Goal: Task Accomplishment & Management: Manage account settings

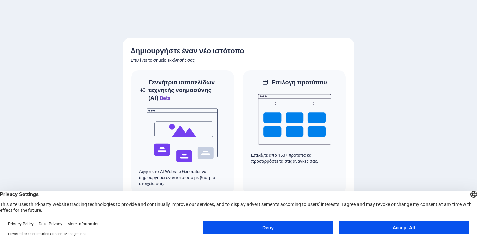
click at [406, 228] on button "Accept All" at bounding box center [404, 227] width 131 height 13
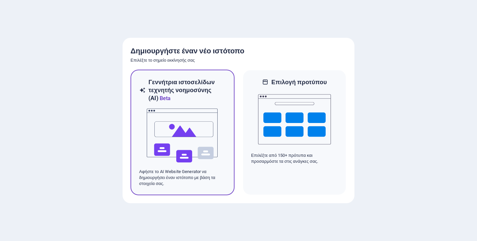
click at [163, 133] on img at bounding box center [182, 135] width 73 height 66
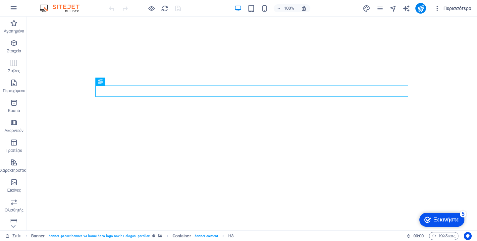
click at [458, 8] on font "Περισσότερο" at bounding box center [458, 8] width 28 height 5
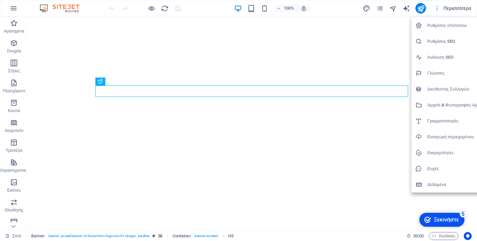
click at [458, 8] on div at bounding box center [238, 120] width 477 height 241
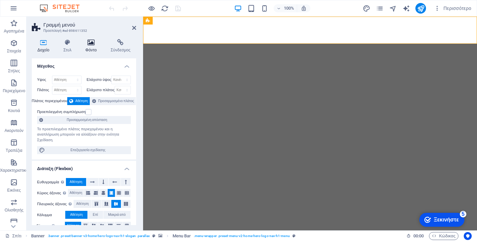
click at [91, 44] on icon at bounding box center [91, 42] width 23 height 7
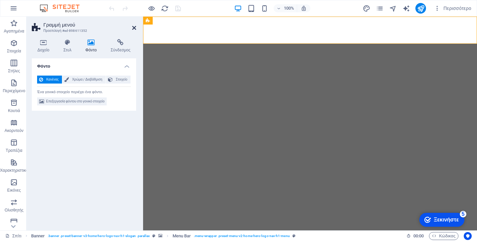
click at [134, 28] on icon at bounding box center [134, 27] width 4 height 5
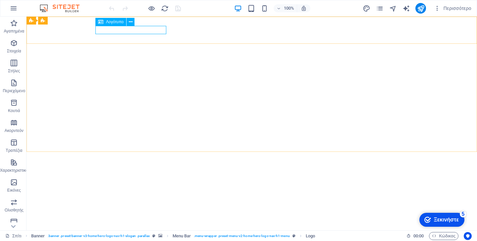
click at [117, 23] on font "Λογότυπο" at bounding box center [115, 22] width 18 height 5
click at [109, 23] on font "Λογότυπο" at bounding box center [115, 22] width 18 height 5
click at [130, 21] on icon at bounding box center [131, 22] width 4 height 7
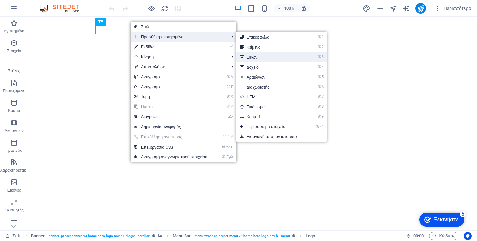
click at [272, 56] on link "⌘ 3 Εικών" at bounding box center [269, 57] width 66 height 10
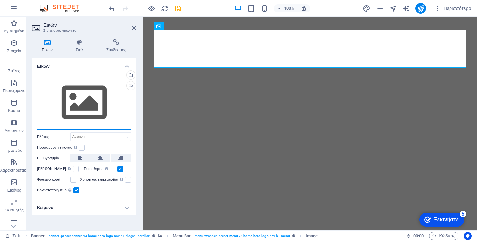
click at [83, 96] on div "Σύρετε αρχεία εδώ, κάντε κλικ για να επιλέξετε αρχεία ή επιλέξτε αρχεία από τα …" at bounding box center [84, 103] width 94 height 54
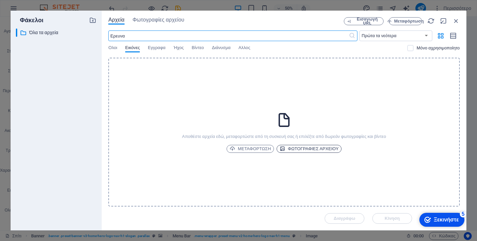
click at [305, 148] on font "Φωτογραφίες αρχείου" at bounding box center [313, 148] width 51 height 5
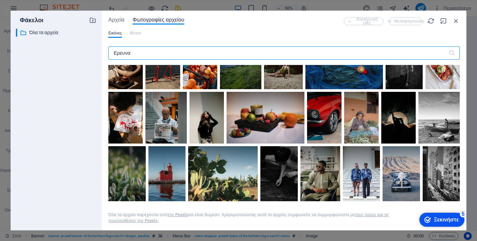
scroll to position [235, 0]
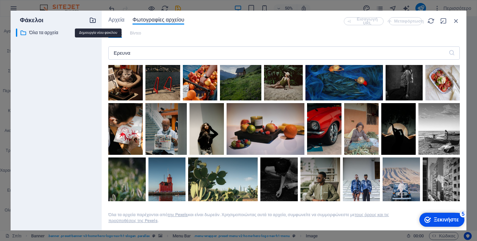
click at [93, 19] on icon "button" at bounding box center [92, 20] width 7 height 7
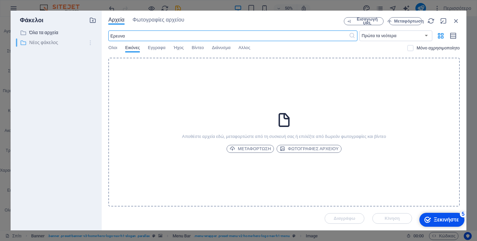
click at [92, 42] on icon "button" at bounding box center [90, 42] width 7 height 7
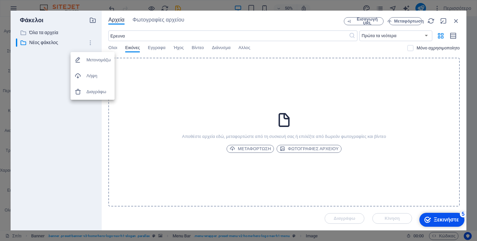
click at [95, 91] on font "Διαγράφω" at bounding box center [97, 91] width 20 height 5
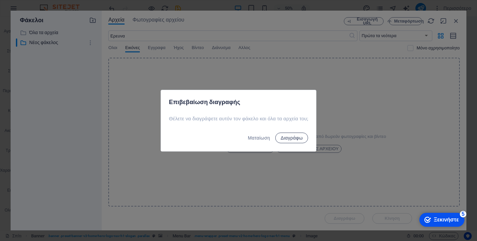
click at [303, 137] on font "Διαγράφω" at bounding box center [292, 137] width 22 height 5
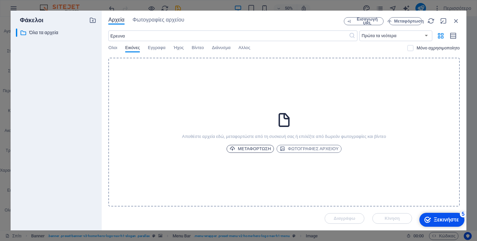
click at [244, 147] on font "Μεταφόρτωση" at bounding box center [254, 148] width 33 height 5
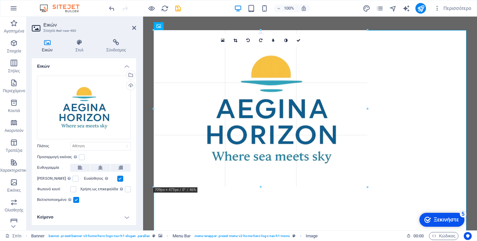
drag, startPoint x: 467, startPoint y: 30, endPoint x: 338, endPoint y: 97, distance: 145.1
type input "689"
select select "px"
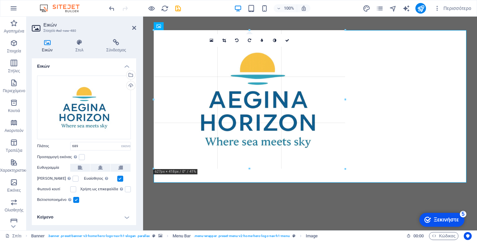
drag, startPoint x: 382, startPoint y: 30, endPoint x: 296, endPoint y: 59, distance: 90.6
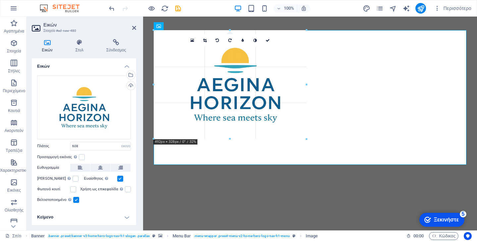
drag, startPoint x: 356, startPoint y: 166, endPoint x: 300, endPoint y: 130, distance: 66.7
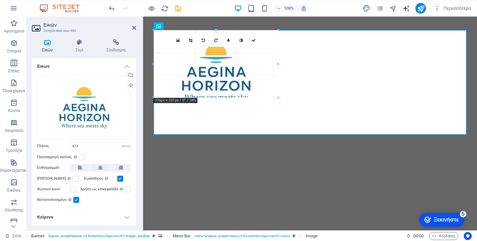
drag, startPoint x: 311, startPoint y: 134, endPoint x: 247, endPoint y: 88, distance: 78.9
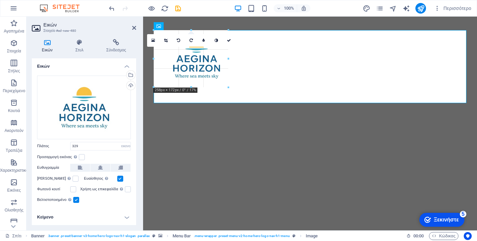
drag, startPoint x: 263, startPoint y: 102, endPoint x: 220, endPoint y: 76, distance: 51.4
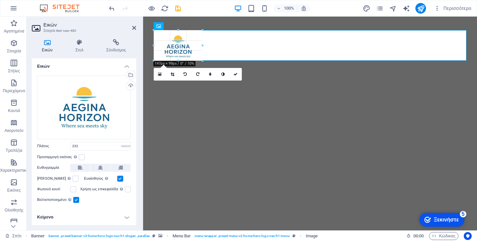
drag, startPoint x: 230, startPoint y: 82, endPoint x: 199, endPoint y: 58, distance: 39.8
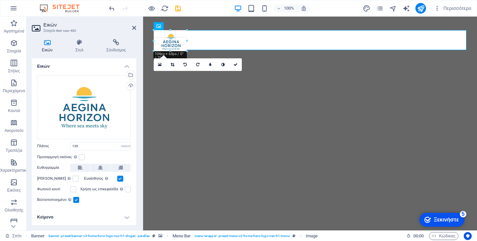
drag, startPoint x: 198, startPoint y: 60, endPoint x: 162, endPoint y: 51, distance: 37.7
type input "103"
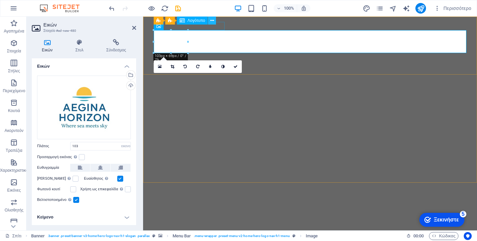
click at [212, 19] on icon at bounding box center [213, 20] width 4 height 7
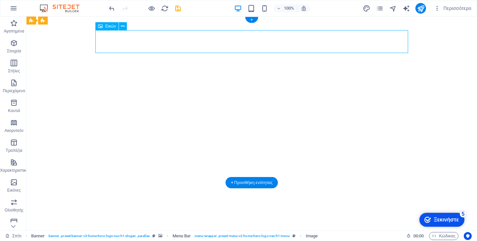
select select "px"
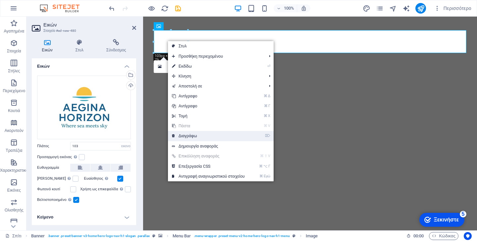
click at [191, 134] on font "Διαγράφω" at bounding box center [188, 136] width 19 height 5
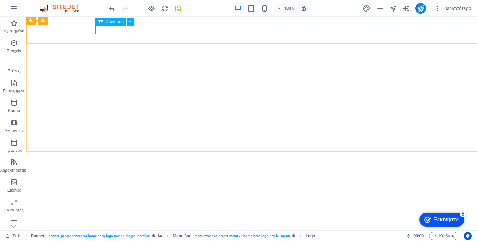
click at [116, 20] on font "Λογότυπο" at bounding box center [115, 22] width 18 height 5
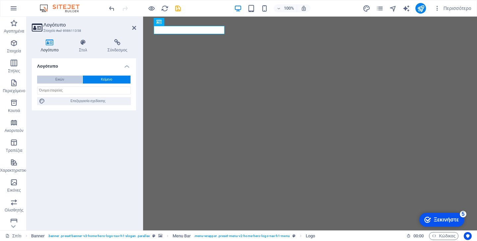
click at [55, 81] on font "Εικών" at bounding box center [59, 80] width 9 height 4
select select "DISABLED_OPTION_VALUE"
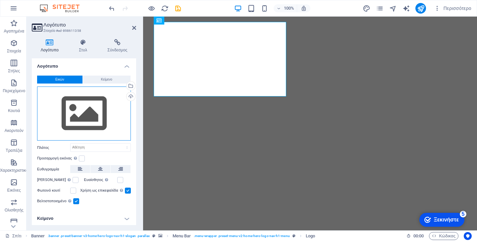
click at [86, 119] on div "Σύρετε αρχεία εδώ, κάντε κλικ για να επιλέξετε αρχεία ή επιλέξτε αρχεία από τα …" at bounding box center [84, 114] width 94 height 54
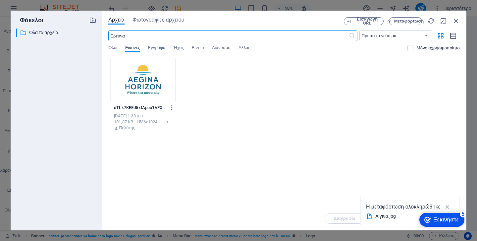
click at [145, 88] on div at bounding box center [143, 79] width 66 height 43
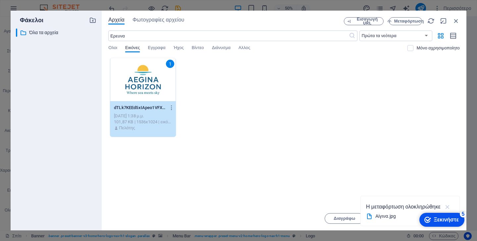
click at [449, 208] on icon "button" at bounding box center [448, 206] width 8 height 7
click at [398, 217] on font "Κίνηση" at bounding box center [392, 218] width 15 height 5
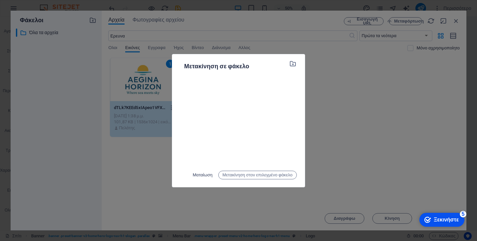
click at [194, 174] on font "Ματαίωση" at bounding box center [203, 174] width 20 height 5
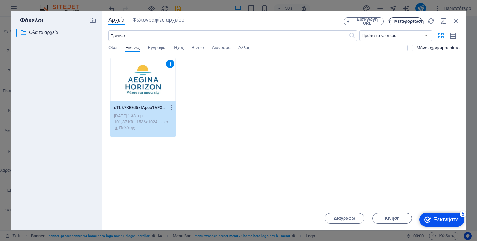
click at [407, 21] on font "Μεταφόρτωση" at bounding box center [410, 21] width 30 height 5
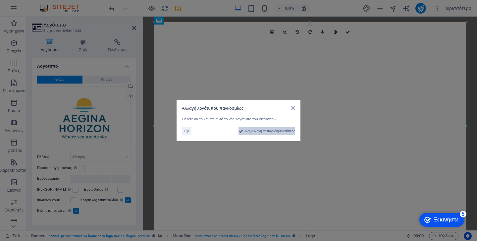
click at [266, 132] on font "Ναι, αλλαγή σε παγκόσμιο επίπεδο" at bounding box center [270, 131] width 50 height 4
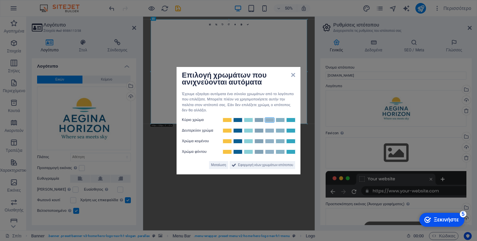
click at [266, 122] on link at bounding box center [270, 119] width 10 height 5
click at [213, 165] on font "Ματαίωση" at bounding box center [218, 165] width 15 height 4
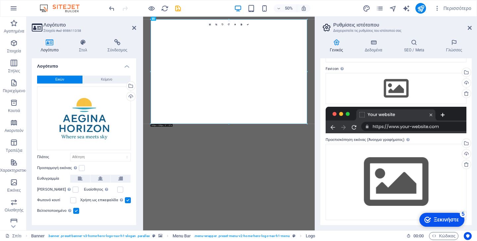
scroll to position [0, 0]
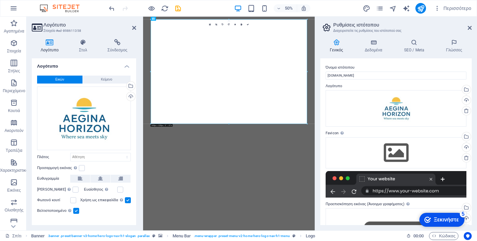
click at [410, 192] on div at bounding box center [396, 184] width 141 height 27
click at [129, 97] on div "Μεταφόρτωση" at bounding box center [130, 97] width 10 height 10
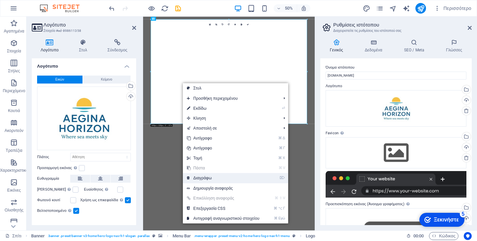
click at [207, 178] on font "Διαγράφω" at bounding box center [203, 178] width 19 height 5
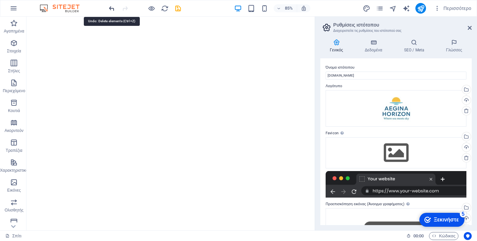
click at [112, 6] on icon "ξεκάνω" at bounding box center [112, 9] width 8 height 8
click at [111, 9] on icon "ξεκάνω" at bounding box center [112, 9] width 8 height 8
click at [112, 9] on icon "ξεκάνω" at bounding box center [112, 9] width 8 height 8
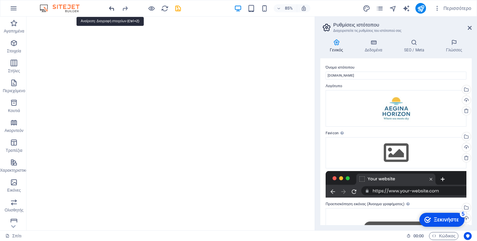
click at [112, 9] on icon "ξεκάνω" at bounding box center [112, 9] width 8 height 8
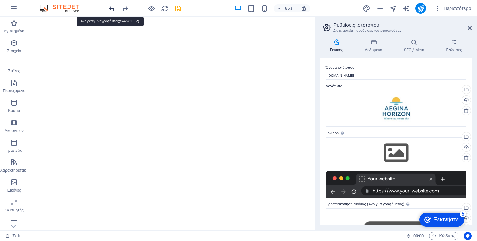
click at [112, 9] on icon "ξεκάνω" at bounding box center [112, 9] width 8 height 8
click at [111, 6] on icon "ξεκάνω" at bounding box center [112, 9] width 8 height 8
click at [110, 6] on icon "ξεκάνω" at bounding box center [112, 9] width 8 height 8
click at [110, 6] on div at bounding box center [145, 8] width 74 height 11
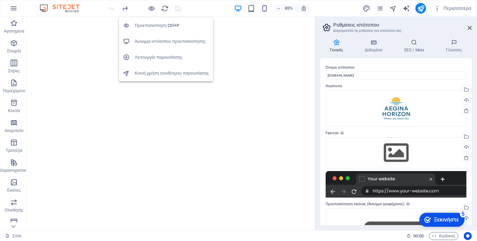
click at [159, 23] on h6 "Προεπισκόπηση Ctrl+P" at bounding box center [172, 26] width 74 height 8
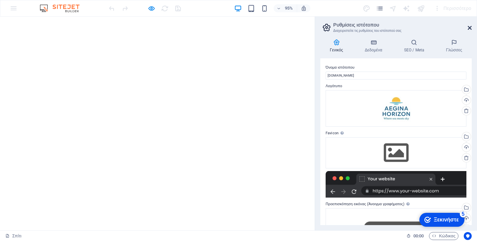
click at [471, 30] on icon at bounding box center [470, 27] width 4 height 5
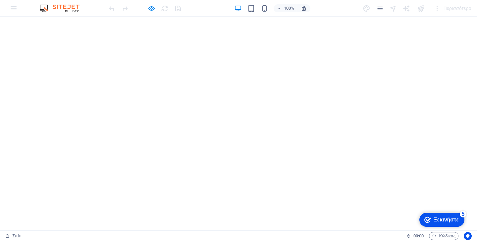
click at [442, 220] on font "Ξεκινήστε" at bounding box center [446, 220] width 25 height 6
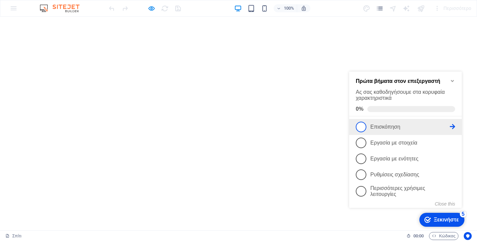
click at [385, 128] on font "Επισκόπηση" at bounding box center [386, 127] width 30 height 6
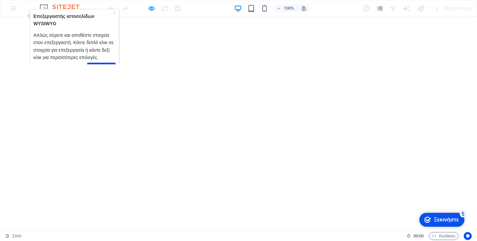
click at [450, 220] on font "Ξεκινήστε" at bounding box center [446, 220] width 25 height 6
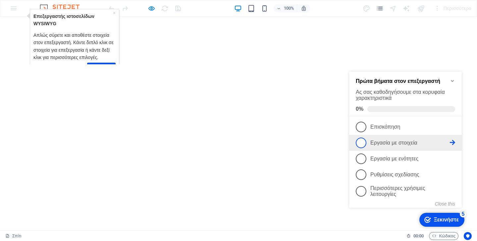
click at [401, 144] on font "Εργασία με στοιχεία" at bounding box center [394, 143] width 47 height 6
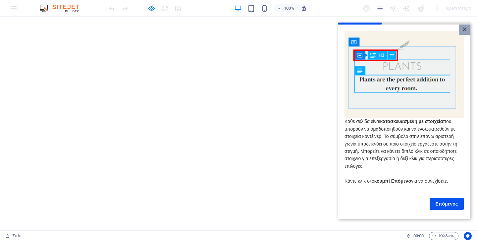
click at [466, 25] on font "×" at bounding box center [465, 29] width 4 height 9
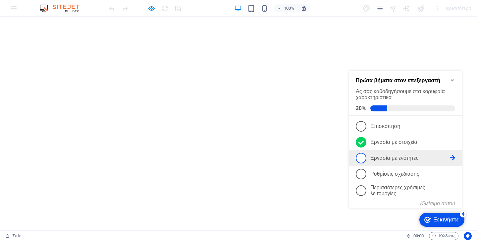
click at [405, 161] on link "3 Εργασία με ενότητες - ατελής" at bounding box center [405, 158] width 99 height 11
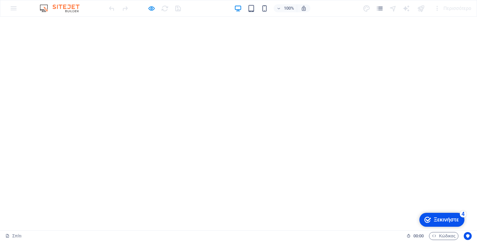
click at [443, 219] on font "Ξεκινήστε" at bounding box center [446, 220] width 25 height 6
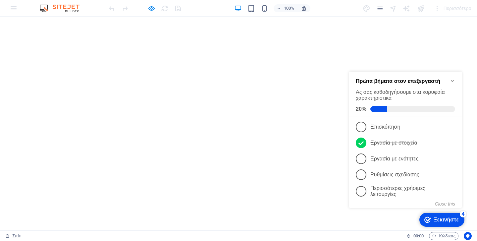
click at [453, 80] on icon "Minimize checklist" at bounding box center [452, 81] width 3 height 2
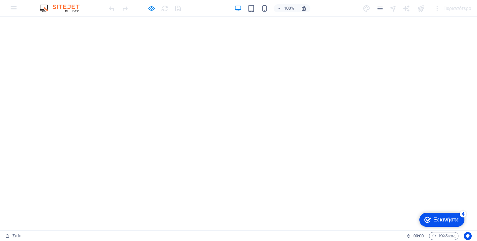
click at [60, 6] on img at bounding box center [63, 8] width 50 height 8
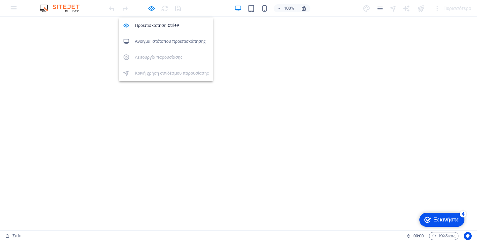
click at [162, 42] on font "Άνοιγμα ιστότοπου προεπισκόπησης" at bounding box center [170, 41] width 71 height 5
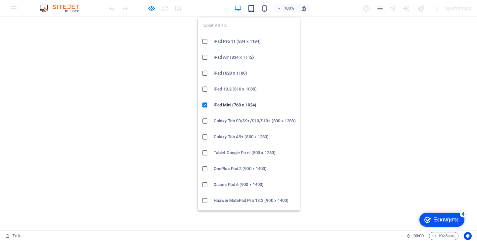
click at [250, 8] on icon "button" at bounding box center [252, 9] width 8 height 8
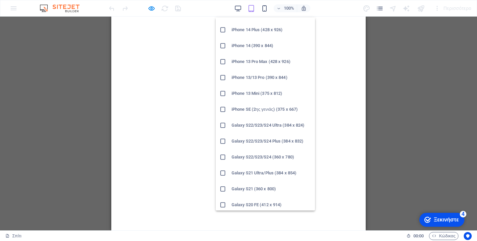
scroll to position [139, 0]
click at [249, 106] on font "iPhone SE (2ης γενιάς) (375 x 667)" at bounding box center [265, 108] width 66 height 5
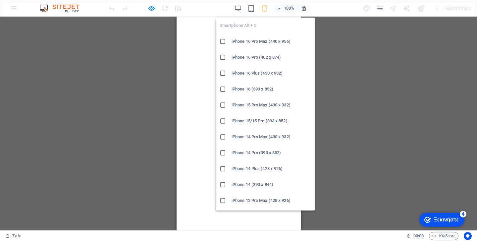
click at [265, 10] on icon "button" at bounding box center [265, 9] width 8 height 8
click at [247, 184] on font "iPhone 14 (390 x 844)" at bounding box center [253, 184] width 42 height 5
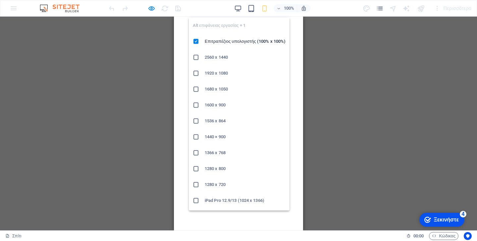
scroll to position [14, 0]
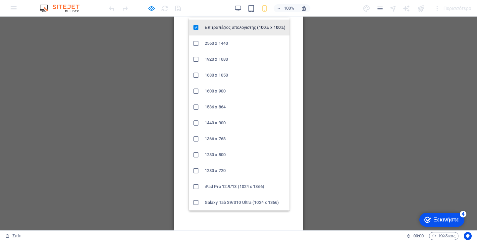
click at [223, 27] on font "Επιτραπέζιος υπολογιστής (100% x 100%)" at bounding box center [245, 27] width 81 height 5
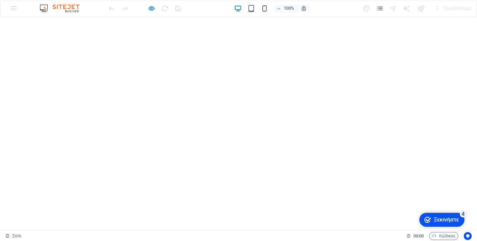
click at [11, 8] on div "100% Περισσότερο" at bounding box center [238, 8] width 477 height 16
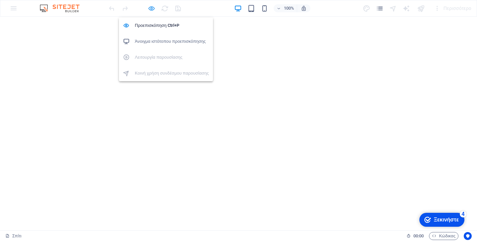
click at [152, 8] on icon "button" at bounding box center [152, 9] width 8 height 8
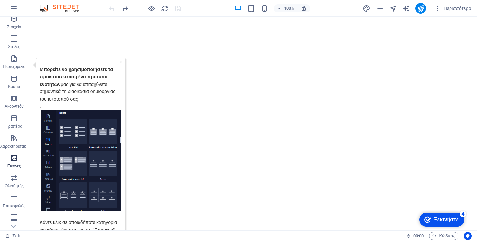
scroll to position [85, 0]
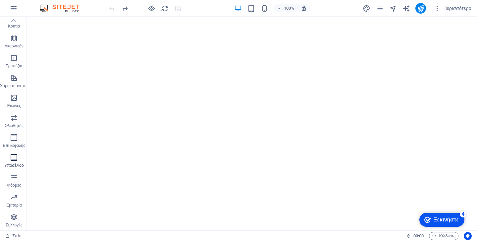
click at [16, 159] on icon "button" at bounding box center [14, 158] width 8 height 8
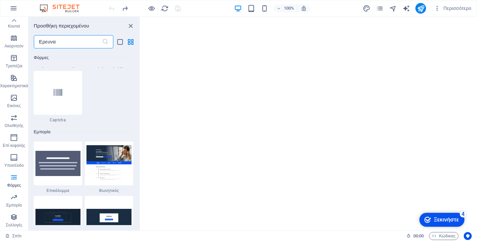
scroll to position [5333, 0]
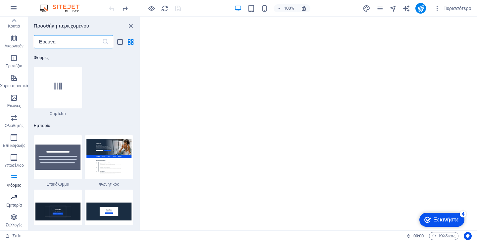
click at [13, 201] on icon "button" at bounding box center [14, 197] width 8 height 8
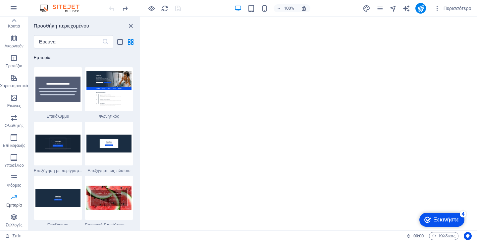
scroll to position [5401, 0]
click at [14, 99] on icon "button" at bounding box center [14, 98] width 8 height 8
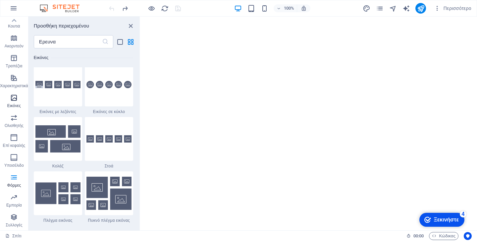
scroll to position [3362, 0]
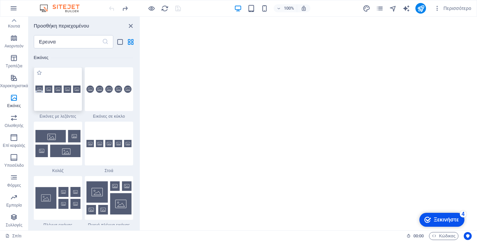
click at [60, 81] on div at bounding box center [58, 89] width 48 height 44
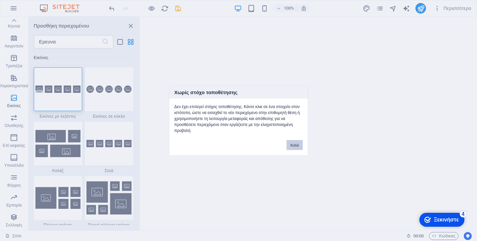
click at [296, 145] on font "Καλά" at bounding box center [295, 145] width 8 height 4
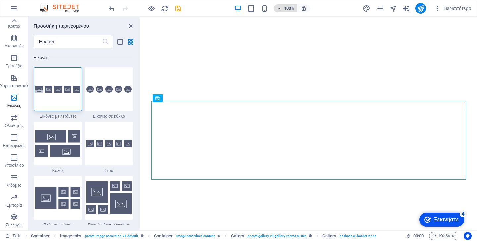
click at [285, 8] on font "100%" at bounding box center [289, 8] width 10 height 5
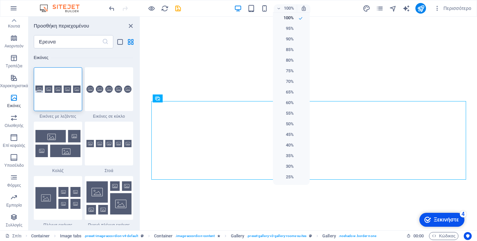
click at [323, 6] on div at bounding box center [238, 120] width 477 height 241
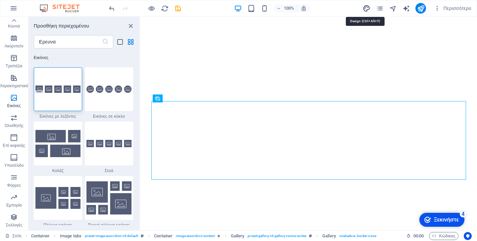
click at [364, 8] on icon "σχέδιο" at bounding box center [367, 9] width 8 height 8
select select "px"
select select "200"
select select "px"
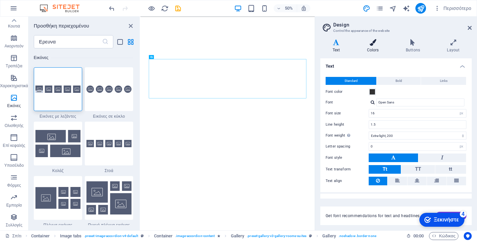
click at [377, 44] on icon at bounding box center [373, 42] width 36 height 7
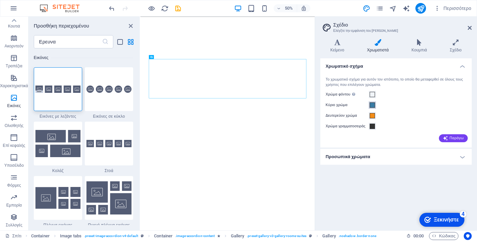
click at [371, 104] on span at bounding box center [372, 104] width 5 height 5
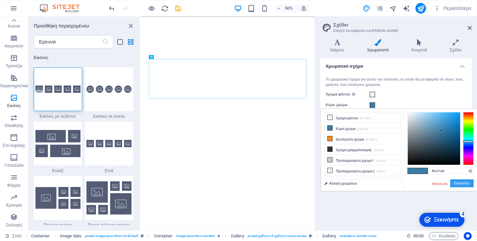
click at [465, 182] on font "Εφαρμόζω" at bounding box center [463, 183] width 16 height 4
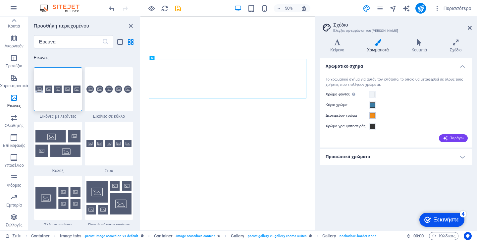
click at [372, 115] on span at bounding box center [372, 115] width 5 height 5
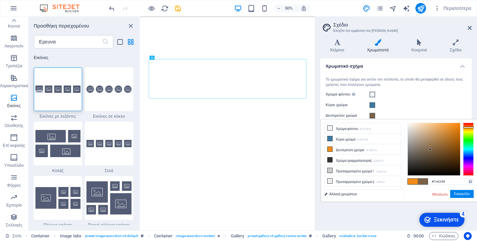
click at [431, 150] on div at bounding box center [434, 149] width 52 height 52
click at [470, 129] on div at bounding box center [469, 129] width 11 height 2
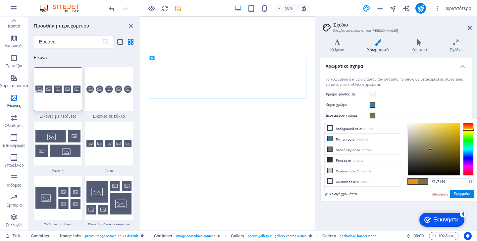
click at [346, 138] on li "Primary color #3A7CA5" at bounding box center [363, 139] width 76 height 11
type input "#3a7ca5"
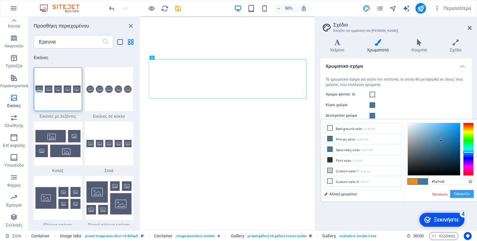
click at [462, 194] on font "Εφαρμόζω" at bounding box center [463, 194] width 16 height 4
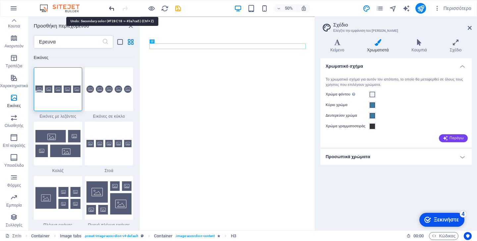
click at [111, 7] on icon "ξεκάνω" at bounding box center [112, 9] width 8 height 8
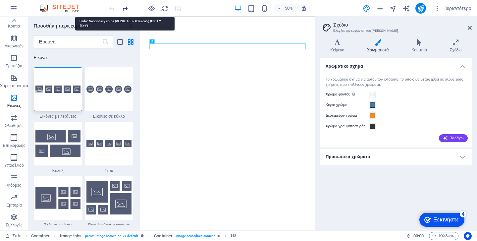
click at [125, 10] on icon "ξανακάνω" at bounding box center [125, 9] width 8 height 8
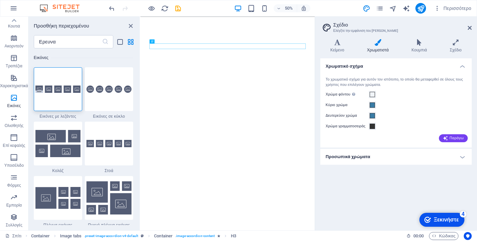
click at [425, 156] on h4 "Προσωπικά χρώματα" at bounding box center [397, 157] width 152 height 16
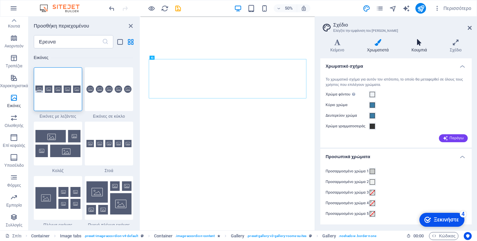
click at [421, 47] on h4 "Κουμπιά" at bounding box center [421, 46] width 38 height 14
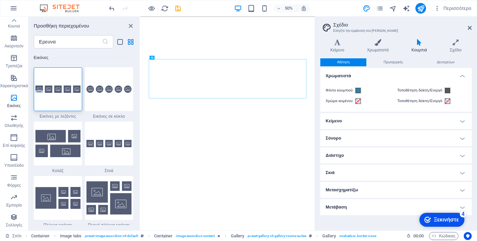
click at [367, 117] on h4 "Κείμενο" at bounding box center [397, 121] width 152 height 16
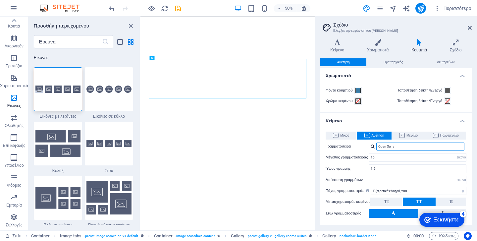
click at [412, 147] on input "Open Sans" at bounding box center [421, 147] width 88 height 8
type input "O"
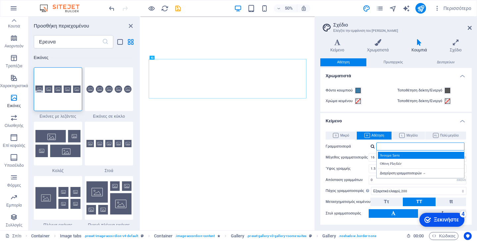
scroll to position [9, 0]
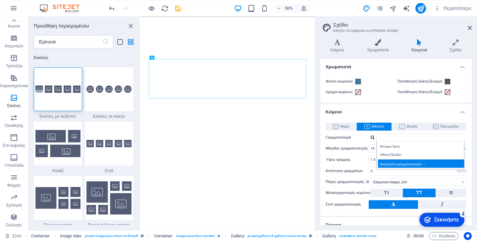
click at [424, 162] on font "Διαχείριση γραμματοσειρών →" at bounding box center [403, 164] width 46 height 4
select select "popularity"
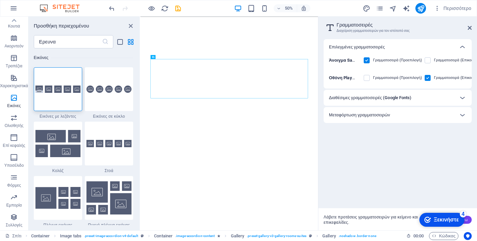
click at [411, 98] on font "Διαθέσιμες γραμματοσειρές (Google Fonts)" at bounding box center [370, 97] width 83 height 5
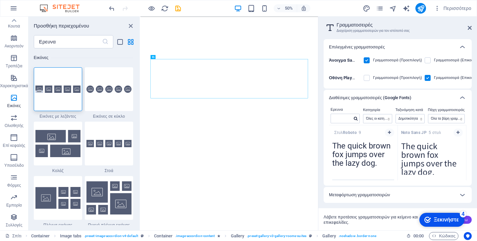
click at [366, 155] on textarea "The quick brown fox jumps over the lazy dog." at bounding box center [363, 156] width 69 height 36
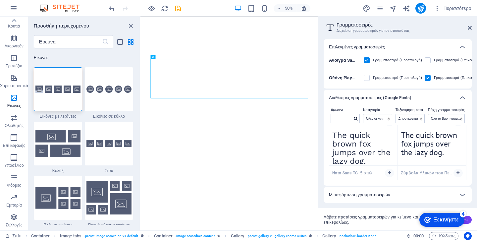
scroll to position [609, 0]
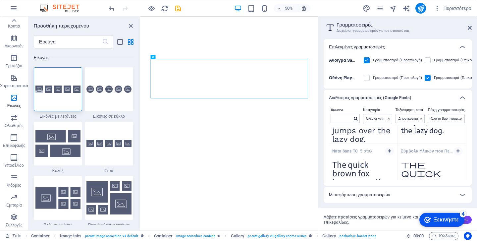
click at [428, 190] on div "Μεταφόρτωση γραμματοσειρών" at bounding box center [398, 195] width 148 height 16
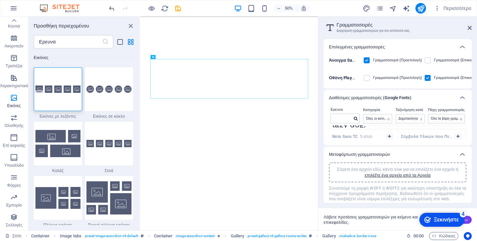
scroll to position [594, 0]
click at [400, 147] on div "Μεταφόρτωση γραμματοσειρών" at bounding box center [398, 155] width 148 height 16
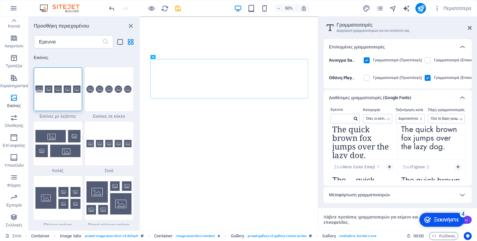
scroll to position [1206, 0]
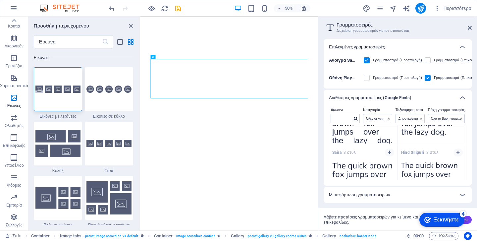
click at [429, 46] on div "Επιλεγμένες γραμματοσειρές" at bounding box center [392, 47] width 126 height 8
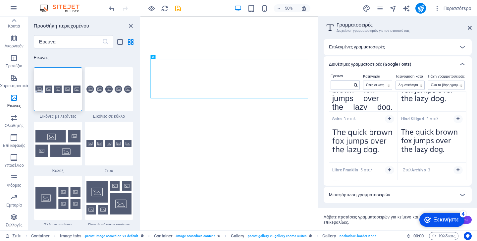
click at [450, 195] on div "Μεταφόρτωση γραμματοσειρών" at bounding box center [392, 195] width 126 height 8
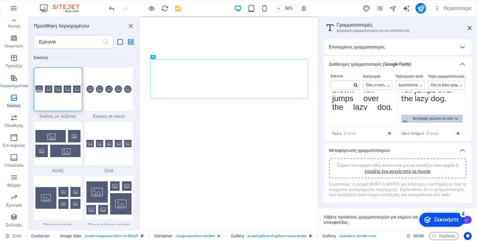
click at [432, 118] on font "Αντιγραφή κειμένου σε όλες τις προεπισκοπήσεις" at bounding box center [435, 123] width 45 height 12
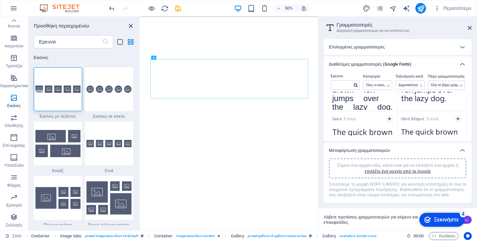
click at [131, 27] on icon "κλείσιμο πίνακα" at bounding box center [131, 26] width 8 height 8
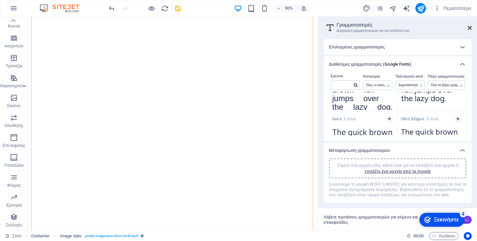
click at [469, 27] on icon at bounding box center [470, 27] width 4 height 5
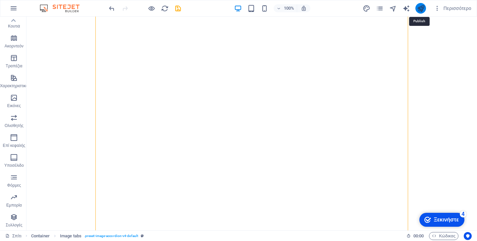
click at [420, 8] on icon "δημοσιεύω" at bounding box center [421, 9] width 8 height 8
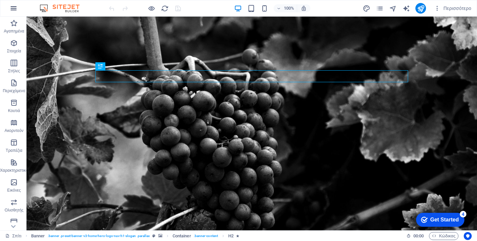
click at [15, 7] on icon "button" at bounding box center [14, 8] width 8 height 8
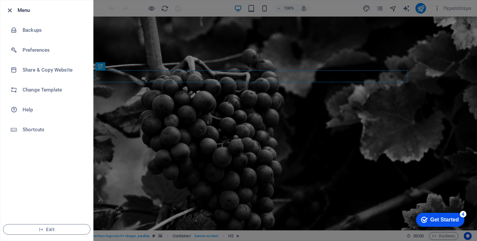
click at [11, 10] on icon "button" at bounding box center [10, 11] width 8 height 8
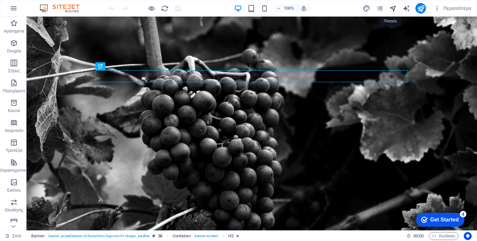
click at [393, 9] on icon "πλοηγός" at bounding box center [394, 9] width 8 height 8
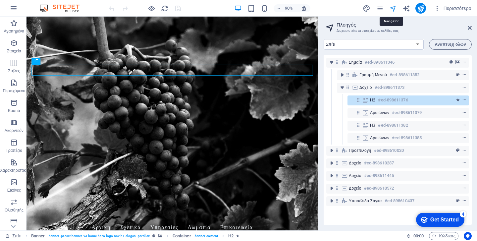
click at [393, 9] on icon "πλοηγός" at bounding box center [394, 9] width 8 height 8
click at [469, 26] on icon at bounding box center [470, 27] width 4 height 5
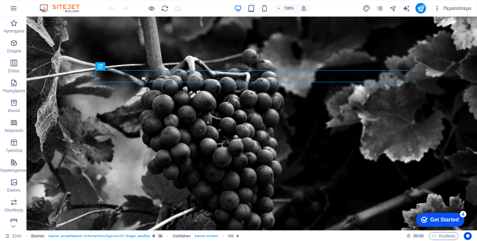
click at [436, 9] on icon "button" at bounding box center [437, 8] width 7 height 7
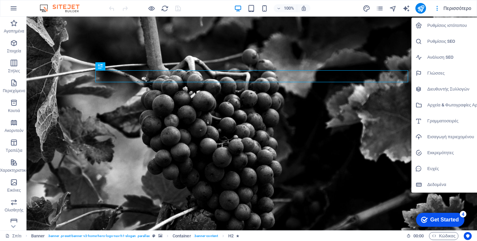
click at [444, 26] on font "Ρυθμίσεις ιστότοπου" at bounding box center [447, 25] width 39 height 5
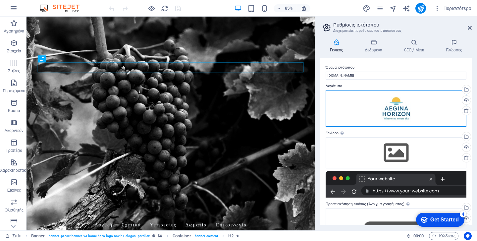
click at [398, 108] on div "Σύρετε αρχεία εδώ, κάντε κλικ για να επιλέξετε αρχεία ή επιλέξτε αρχεία από τα …" at bounding box center [396, 108] width 141 height 36
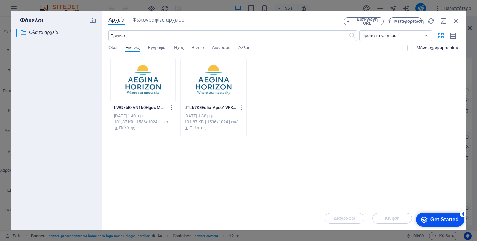
click at [206, 95] on div at bounding box center [214, 79] width 66 height 43
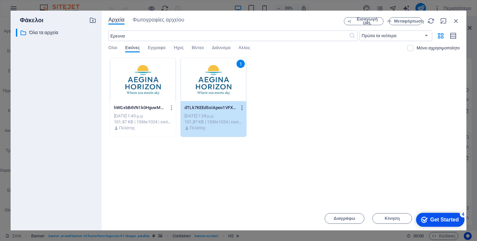
click at [243, 108] on icon "button" at bounding box center [242, 108] width 6 height 6
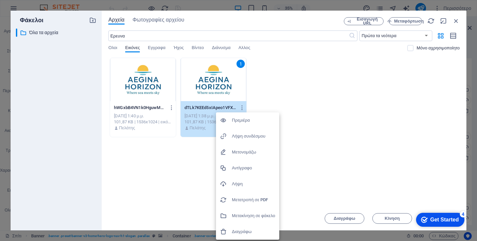
click at [337, 137] on div at bounding box center [238, 120] width 477 height 241
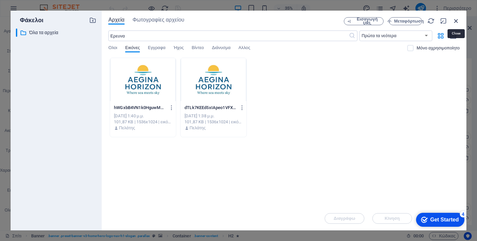
click at [460, 22] on icon "button" at bounding box center [456, 20] width 7 height 7
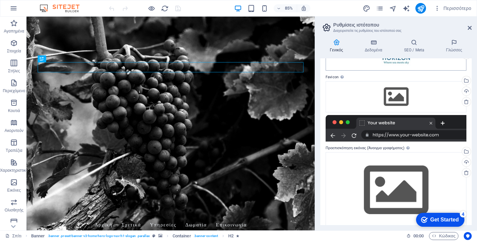
scroll to position [58, 0]
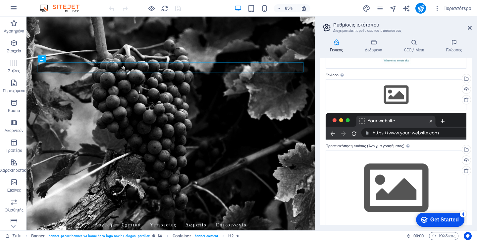
click at [400, 124] on div at bounding box center [396, 126] width 141 height 27
click at [407, 139] on div at bounding box center [396, 126] width 141 height 27
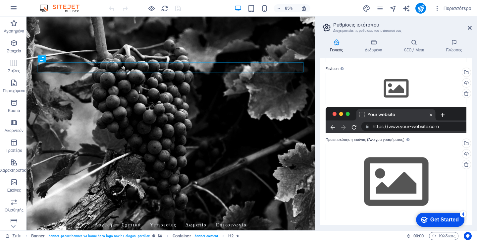
click at [439, 221] on div "Get Started" at bounding box center [445, 220] width 29 height 6
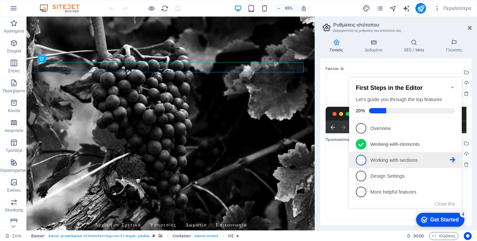
click at [403, 164] on link "3 Working with sections - incomplete" at bounding box center [405, 160] width 99 height 11
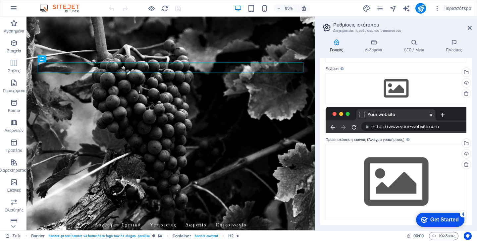
scroll to position [0, 0]
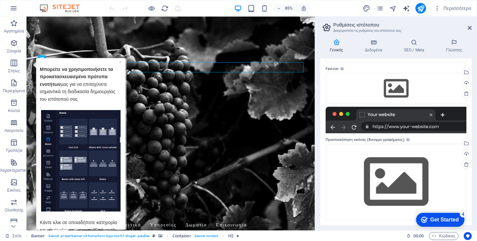
click at [322, 147] on div "Όνομα ιστότοπου aeginahorizon.com.gr Λογότυπο Σύρετε αρχεία εδώ, κάντε κλικ για…" at bounding box center [397, 141] width 152 height 167
click at [377, 42] on icon at bounding box center [373, 42] width 37 height 7
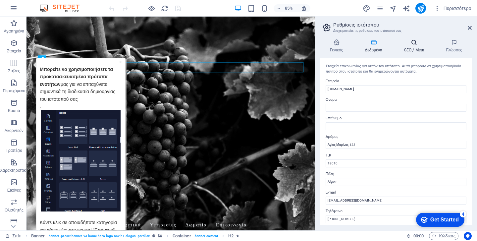
click at [415, 48] on font "SEO / Meta" at bounding box center [415, 50] width 20 height 5
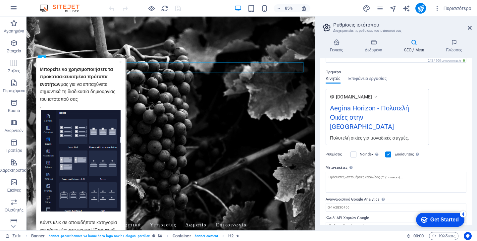
scroll to position [86, 0]
click at [454, 42] on icon at bounding box center [454, 42] width 35 height 7
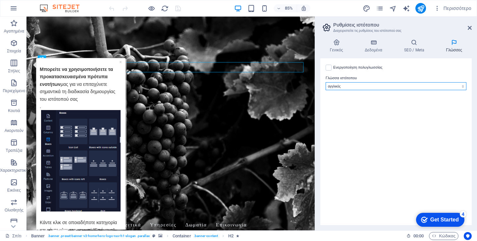
click at [429, 86] on select "Αμπχαζίας Μακρυά Αφρικάανς Ακάν Αλβανός Αμχαρικά αραβικός Αραγωνέζικα αρμενικός…" at bounding box center [396, 86] width 141 height 8
click at [326, 82] on select "Αμπχαζίας Μακρυά Αφρικάανς Ακάν Αλβανός Αμχαρικά αραβικός Αραγωνέζικα αρμενικός…" at bounding box center [396, 86] width 141 height 8
click at [330, 67] on label at bounding box center [329, 68] width 6 height 6
click at [0, 0] on input "Ενεργοποίηση πολυγλωσσίας Για να απενεργοποιήσετε την πολυγλωσσία, διαγράψτε όλ…" at bounding box center [0, 0] width 0 height 0
select select
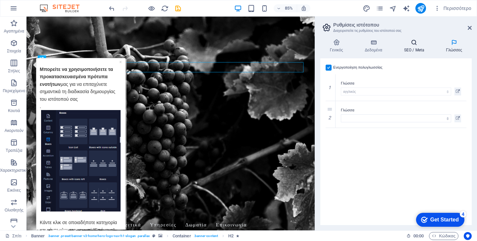
click at [413, 45] on icon at bounding box center [414, 42] width 39 height 7
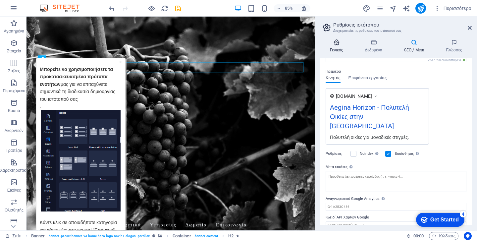
click at [338, 46] on h4 "Γενικός" at bounding box center [338, 46] width 35 height 14
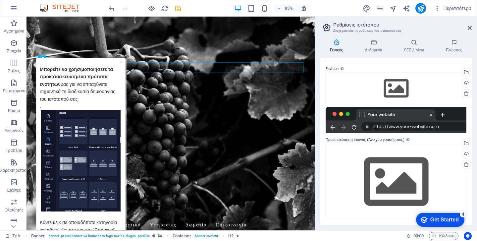
click at [385, 120] on div at bounding box center [396, 120] width 141 height 27
click at [388, 115] on div at bounding box center [396, 120] width 141 height 27
click at [121, 61] on font "×" at bounding box center [120, 61] width 3 height 5
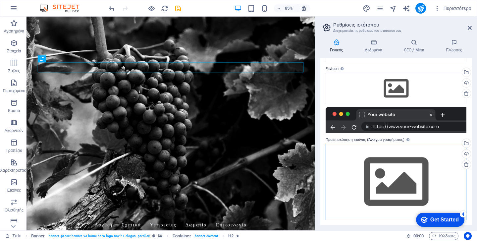
click at [404, 181] on div "Σύρετε αρχεία εδώ, κάντε κλικ για να επιλέξετε αρχεία ή επιλέξτε αρχεία από τα …" at bounding box center [396, 182] width 141 height 76
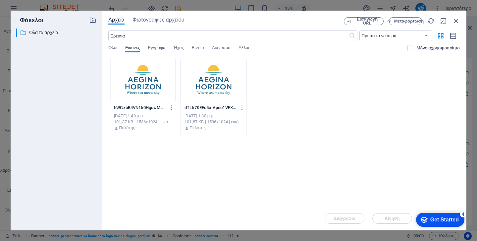
click at [137, 69] on div at bounding box center [143, 79] width 66 height 43
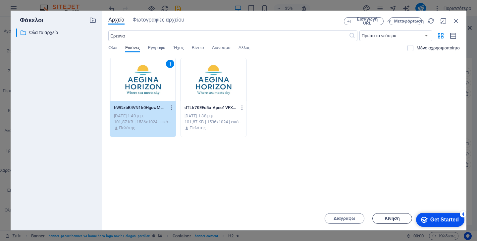
click at [398, 218] on font "Κίνηση" at bounding box center [392, 218] width 15 height 5
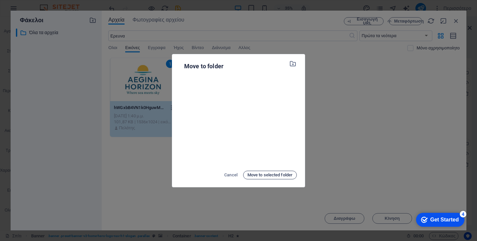
click at [270, 173] on span "Move to selected folder" at bounding box center [270, 175] width 45 height 8
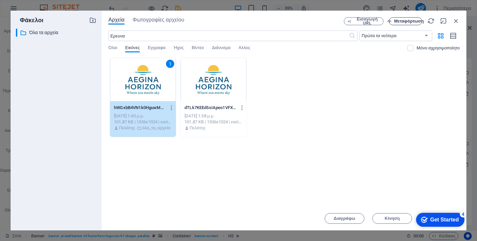
click at [408, 24] on font "Μεταφόρτωση" at bounding box center [410, 21] width 30 height 5
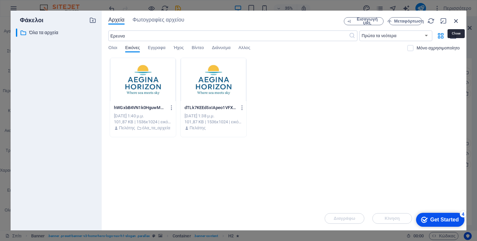
click at [456, 21] on icon "button" at bounding box center [456, 20] width 7 height 7
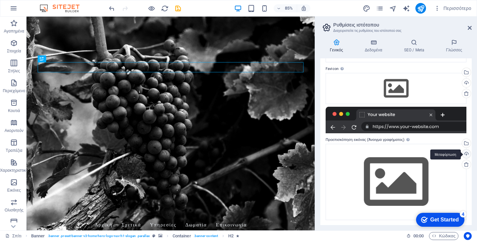
click at [466, 153] on div "Μεταφόρτωση" at bounding box center [466, 155] width 10 height 10
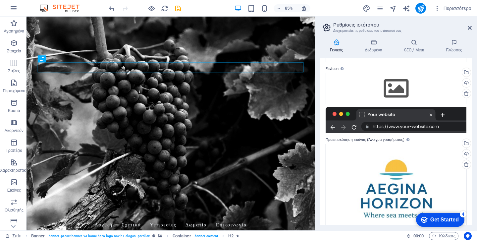
scroll to position [78, 0]
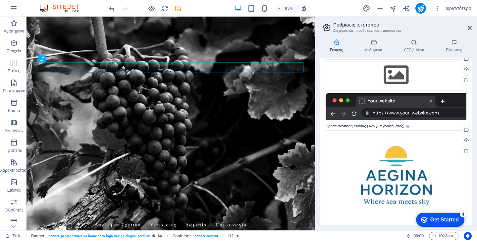
click at [352, 113] on div at bounding box center [396, 106] width 141 height 27
click at [466, 150] on icon at bounding box center [466, 150] width 5 height 5
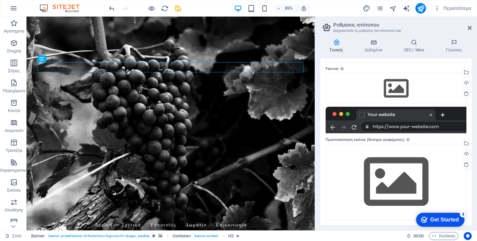
click at [360, 137] on label "Προεπισκόπηση εικόνας (Άνοιγμα γραφήματος) Αυτή η εικόνα θα εμφανίζεται όταν ο …" at bounding box center [396, 140] width 141 height 8
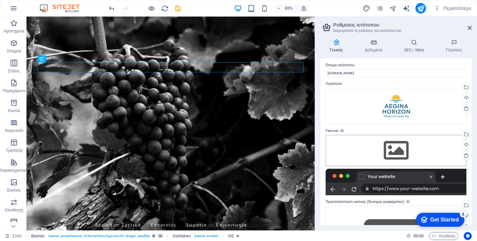
scroll to position [0, 0]
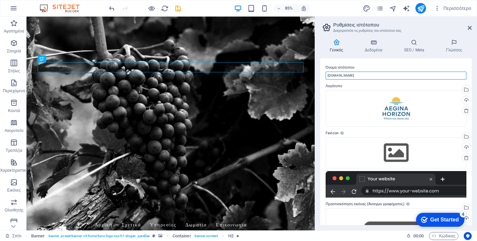
click at [397, 77] on input "[DOMAIN_NAME]" at bounding box center [396, 76] width 141 height 8
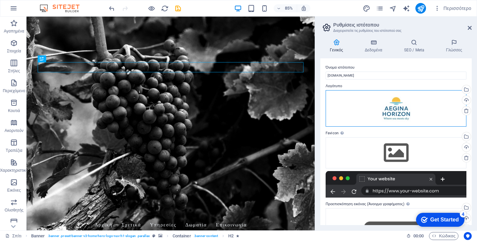
click at [397, 107] on div "Σύρετε αρχεία εδώ, κάντε κλικ για να επιλέξετε αρχεία ή επιλέξτε αρχεία από τα …" at bounding box center [396, 108] width 141 height 36
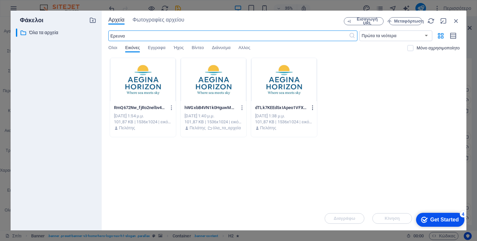
click at [314, 107] on icon "button" at bounding box center [313, 108] width 6 height 6
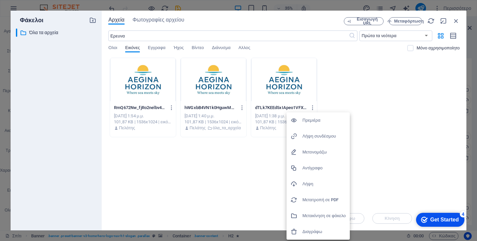
click at [310, 231] on font "Διαγράφω" at bounding box center [313, 231] width 20 height 5
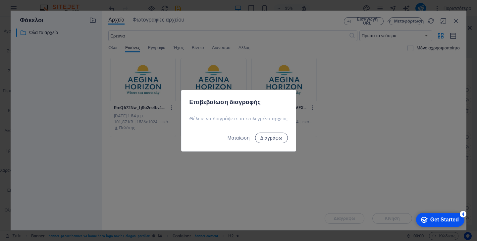
click at [276, 139] on font "Διαγράφω" at bounding box center [272, 137] width 22 height 5
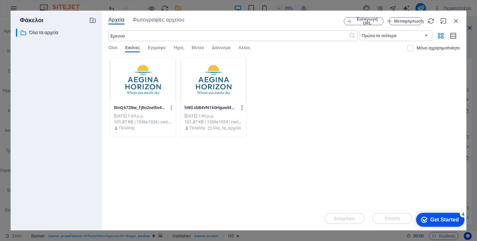
click at [240, 107] on icon "button" at bounding box center [242, 108] width 6 height 6
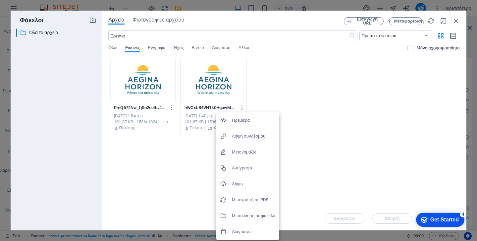
click at [233, 234] on font "Διαγράφω" at bounding box center [242, 231] width 20 height 5
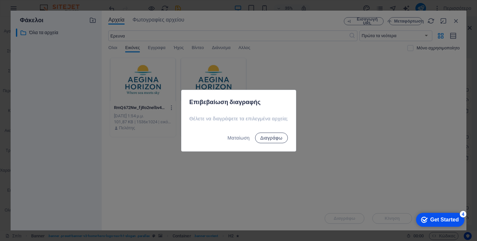
click at [274, 134] on button "Διαγράφω" at bounding box center [271, 138] width 33 height 11
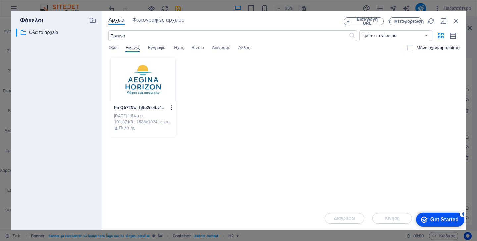
click at [173, 107] on icon "button" at bounding box center [172, 108] width 6 height 6
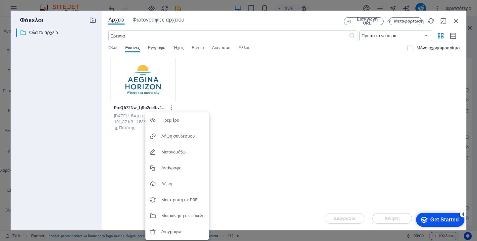
click at [175, 230] on font "Διαγράφω" at bounding box center [171, 231] width 20 height 5
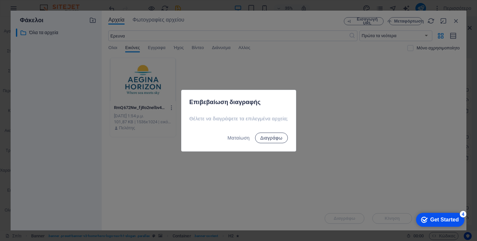
click at [275, 142] on button "Διαγράφω" at bounding box center [271, 138] width 33 height 11
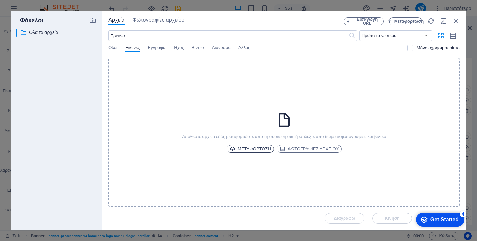
click at [248, 149] on font "Μεταφόρτωση" at bounding box center [254, 148] width 33 height 5
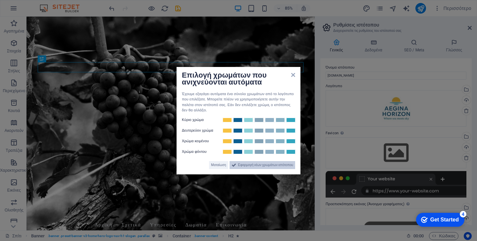
click at [270, 165] on font "Εφαρμογή νέων χρωμάτων ιστότοπου" at bounding box center [265, 165] width 55 height 4
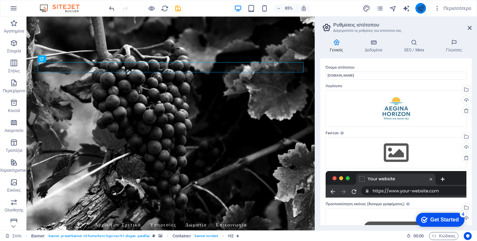
click at [420, 13] on button "δημοσιεύω" at bounding box center [421, 8] width 11 height 11
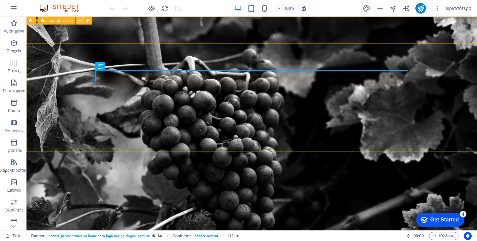
click at [80, 22] on icon at bounding box center [80, 20] width 4 height 7
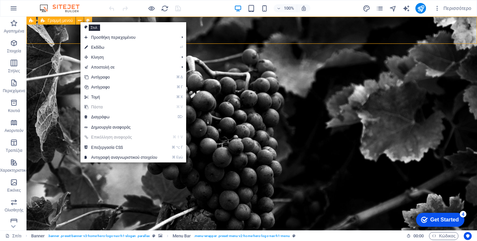
click at [88, 20] on icon at bounding box center [88, 20] width 4 height 7
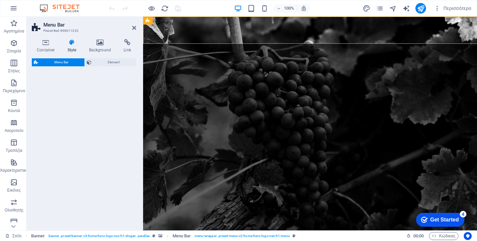
select select "rem"
select select "preset-menu-v2-home-hero-logo-nav-h1-menu"
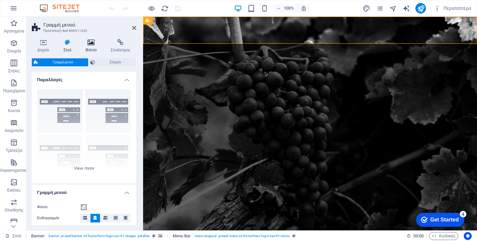
click at [92, 44] on icon at bounding box center [91, 42] width 23 height 7
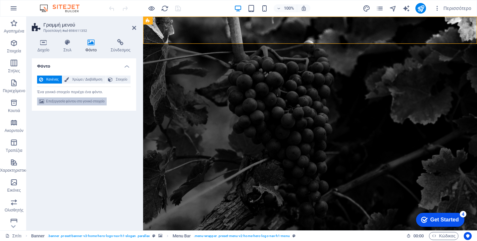
click at [76, 102] on font "Επεξεργασία φόντου στο γονικό στοιχείο" at bounding box center [75, 101] width 59 height 4
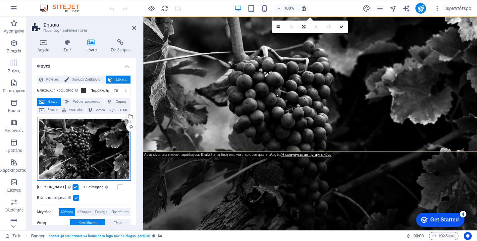
click at [88, 154] on div "Σύρετε αρχεία εδώ, κάντε κλικ για να επιλέξετε αρχεία ή επιλέξτε αρχεία από τα …" at bounding box center [84, 149] width 94 height 64
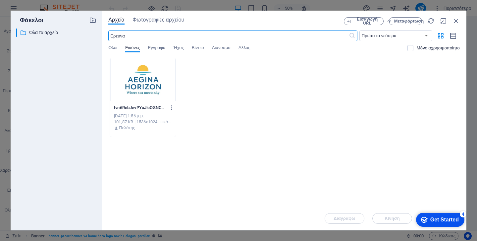
click at [146, 84] on div at bounding box center [143, 79] width 66 height 43
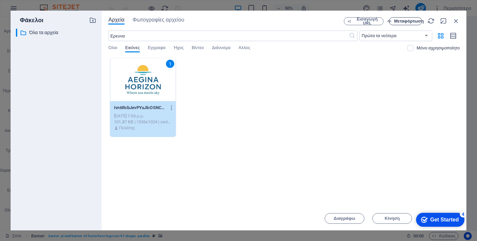
click at [410, 23] on font "Μεταφόρτωση" at bounding box center [410, 21] width 30 height 5
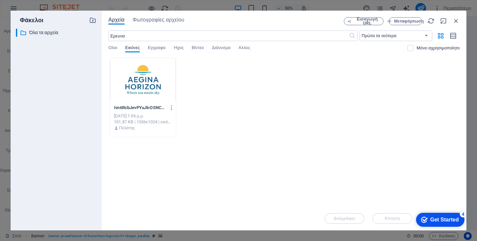
click at [393, 216] on div "Διαγράφω Κίνηση Εισάγω" at bounding box center [284, 215] width 352 height 17
click at [151, 93] on div at bounding box center [143, 79] width 66 height 43
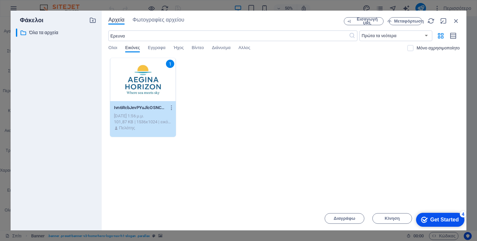
click at [151, 93] on div "1" at bounding box center [143, 79] width 66 height 43
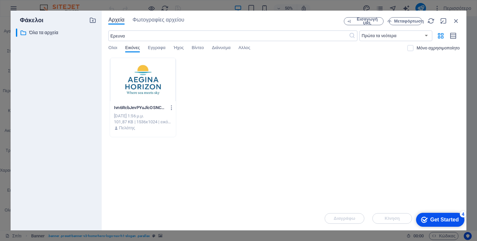
click at [151, 93] on div at bounding box center [143, 79] width 66 height 43
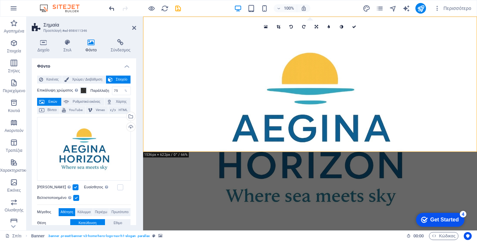
click at [113, 9] on icon "ξεκάνω" at bounding box center [112, 9] width 8 height 8
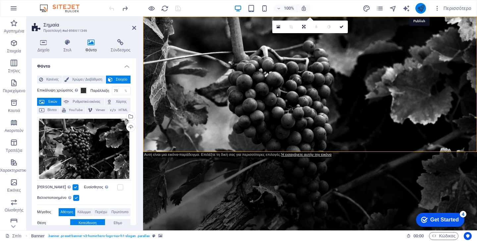
click at [419, 10] on icon "δημοσιεύω" at bounding box center [421, 9] width 8 height 8
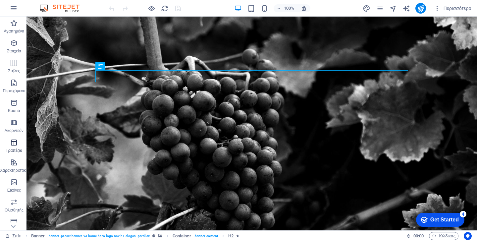
click at [13, 143] on icon "button" at bounding box center [14, 143] width 8 height 8
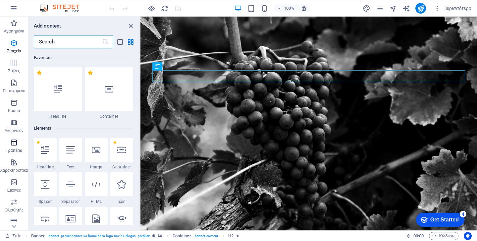
scroll to position [2296, 0]
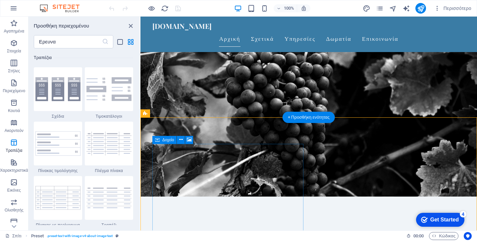
scroll to position [37, 0]
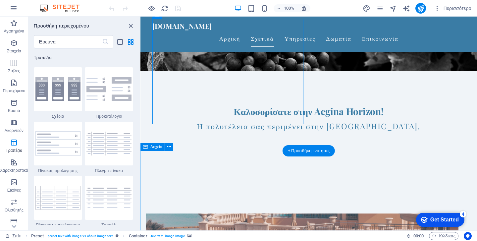
scroll to position [159, 0]
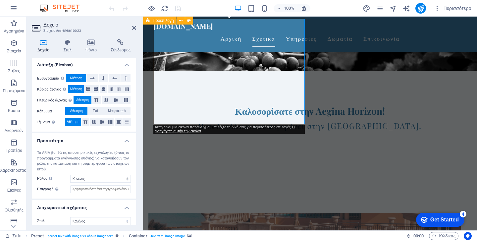
scroll to position [120, 0]
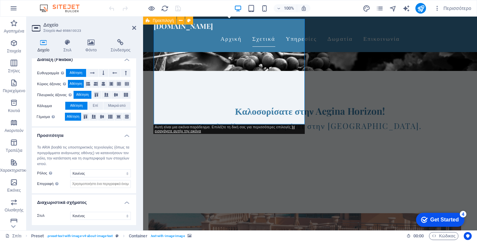
click at [91, 39] on div "Δοχείο Στυλ Φόντο Σύνδεσμος Μέγεθος Υψος Αθέτηση εικονοστοιχεία υπόλοιπο % vh Φ…" at bounding box center [84, 132] width 115 height 197
click at [91, 45] on icon at bounding box center [91, 42] width 23 height 7
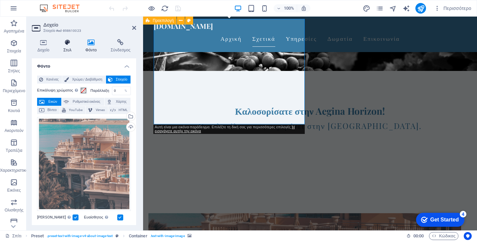
click at [64, 47] on h4 "Στυλ" at bounding box center [69, 46] width 22 height 14
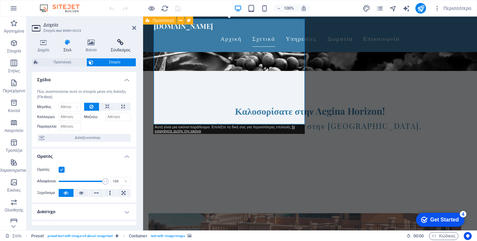
click at [122, 44] on icon at bounding box center [120, 42] width 31 height 7
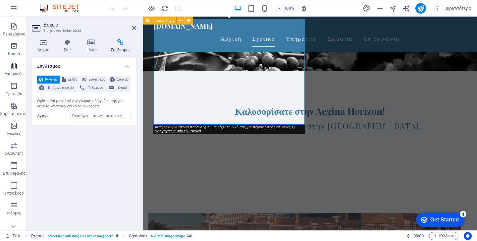
scroll to position [85, 0]
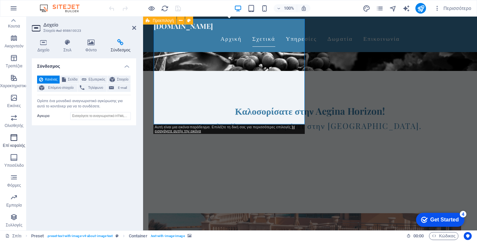
click at [15, 135] on icon "button" at bounding box center [14, 138] width 8 height 8
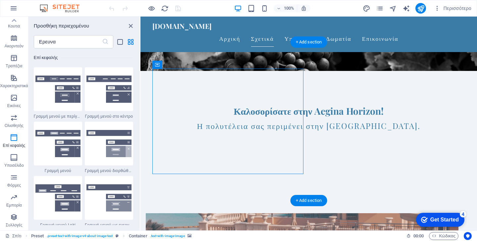
scroll to position [0, 0]
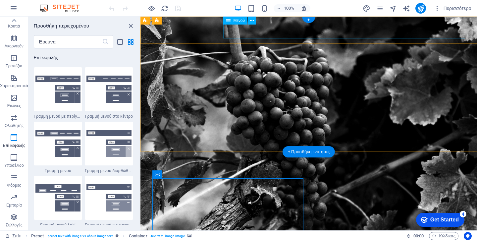
click at [263, 224] on nav "Αρχική Σχετικά Υπηρεσίες Δωματία Επικοινωνία" at bounding box center [309, 232] width 313 height 17
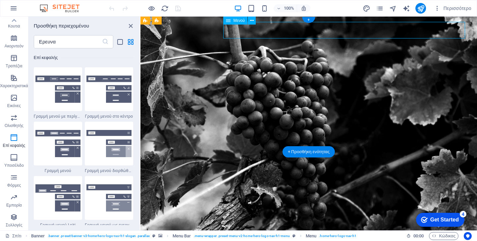
click at [263, 224] on nav "Αρχική Σχετικά Υπηρεσίες Δωματία Επικοινωνία" at bounding box center [309, 232] width 313 height 17
select select
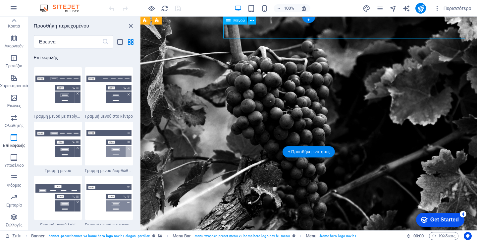
select select
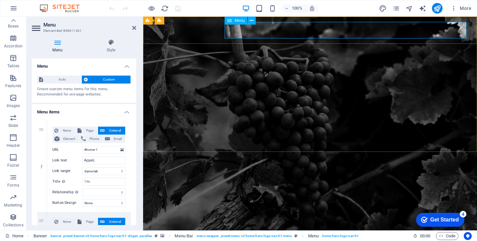
click at [297, 224] on nav "Αρχική Σχετικά Υπηρεσίες Δωματία Επικοινωνία" at bounding box center [310, 232] width 313 height 17
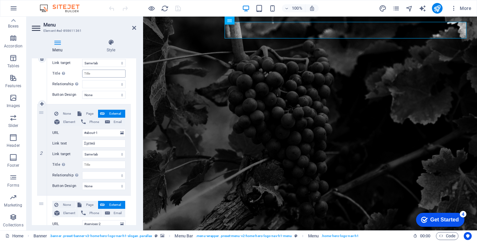
scroll to position [110, 0]
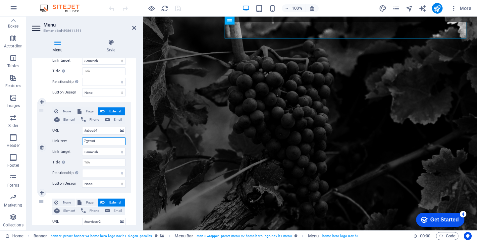
click at [102, 141] on input "Σχετικά" at bounding box center [103, 141] width 43 height 8
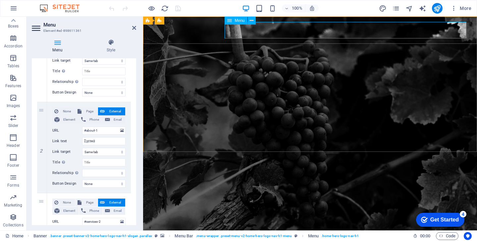
click at [346, 224] on nav "Αρχική Σχετικά Υπηρεσίες Δωματία Επικοινωνία" at bounding box center [310, 232] width 313 height 17
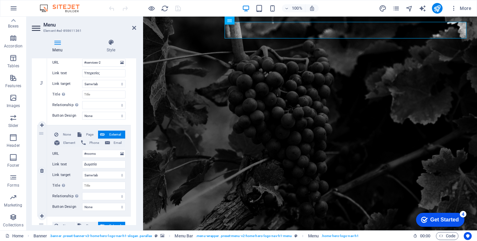
scroll to position [274, 0]
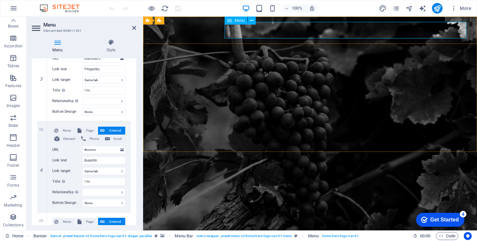
click at [380, 224] on nav "Αρχική Σχετικά Υπηρεσίες Δωματία Επικοινωνία" at bounding box center [310, 232] width 313 height 17
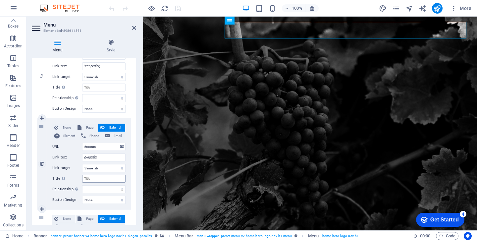
scroll to position [279, 0]
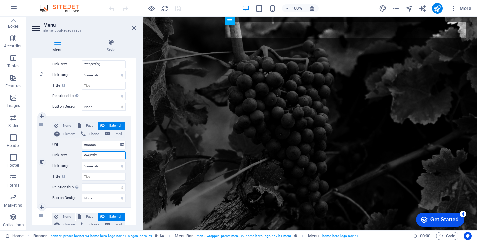
click at [102, 154] on input "Δωματία" at bounding box center [103, 156] width 43 height 8
type input "Δωμα"
select select
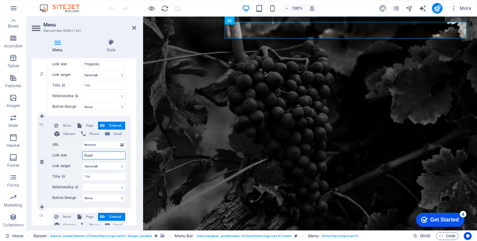
type input "Δωμ"
select select
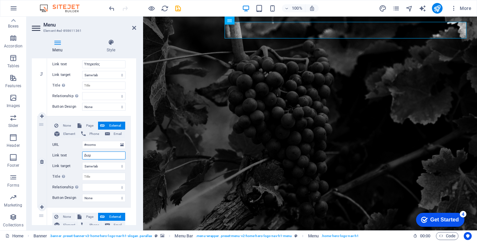
select select
type input "Δωμ΄"
select select
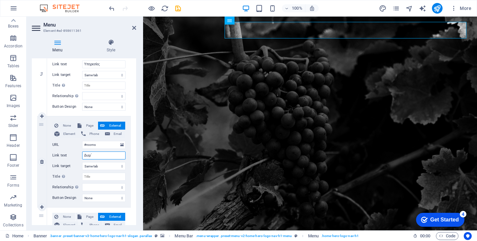
select select
type input "Δωμά"
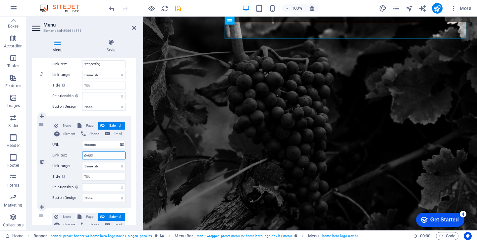
select select
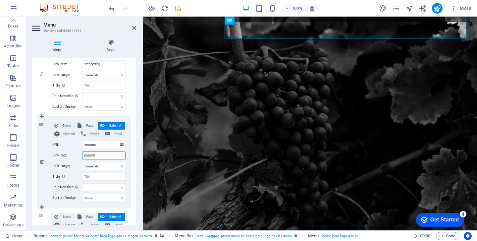
type input "Δωμάτια"
select select
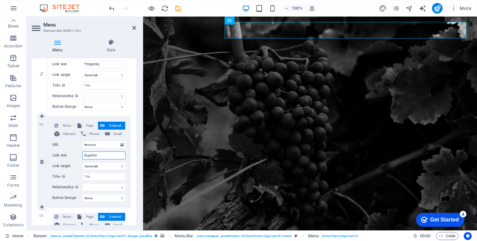
select select
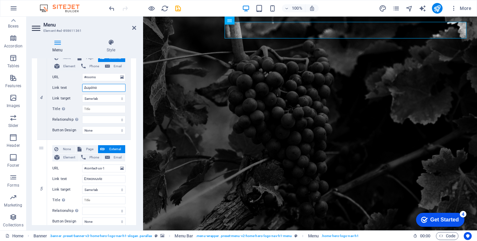
scroll to position [343, 0]
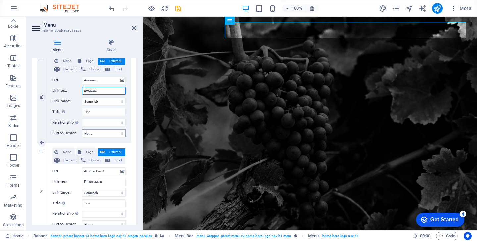
type input "Δωμάτια"
click at [112, 133] on select "None Default Primary Secondary" at bounding box center [103, 133] width 43 height 8
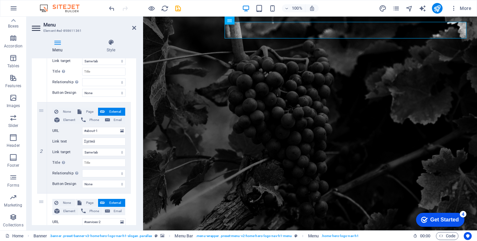
scroll to position [0, 0]
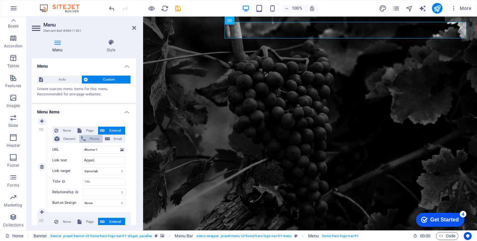
click at [90, 138] on span "Phone" at bounding box center [94, 139] width 13 height 8
select select
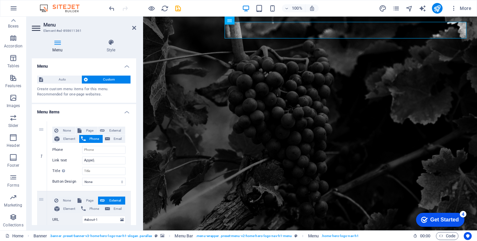
click at [64, 79] on span "Auto" at bounding box center [62, 80] width 34 height 8
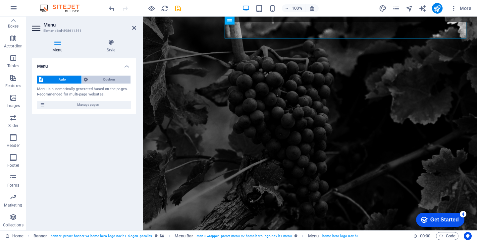
click at [106, 79] on span "Custom" at bounding box center [109, 80] width 39 height 8
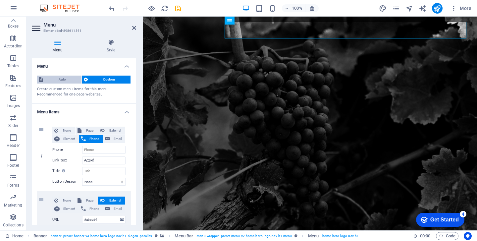
click at [59, 79] on span "Auto" at bounding box center [62, 80] width 34 height 8
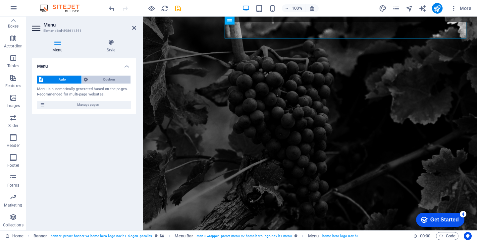
click at [119, 77] on span "Custom" at bounding box center [109, 80] width 39 height 8
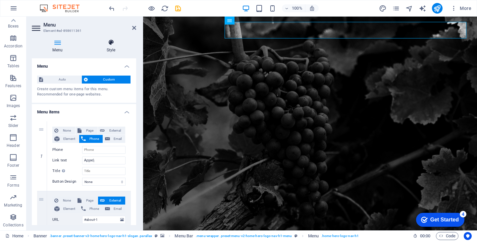
click at [110, 43] on icon at bounding box center [111, 42] width 50 height 7
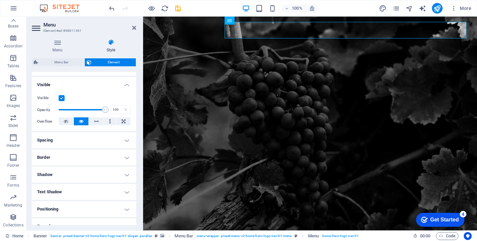
scroll to position [71, 0]
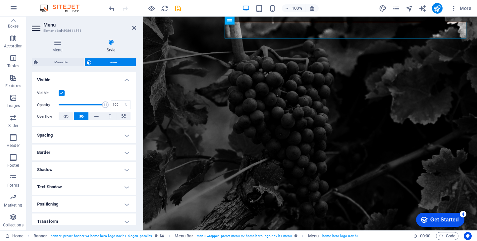
click at [83, 128] on h4 "Spacing" at bounding box center [84, 135] width 104 height 16
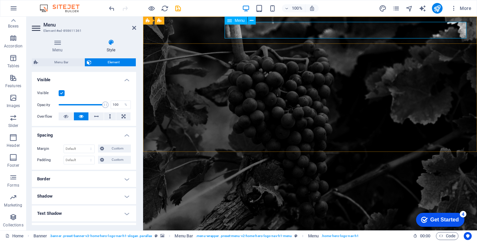
click at [265, 224] on nav "Αρχική Σχετικά Υπηρεσίες Δωμάτια Επικοινωνία" at bounding box center [310, 232] width 313 height 17
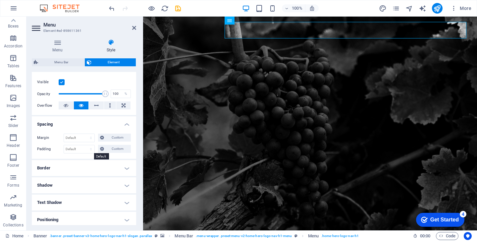
scroll to position [98, 0]
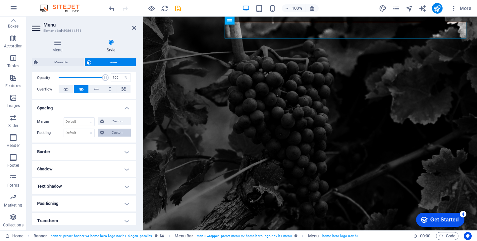
click at [117, 132] on span "Custom" at bounding box center [117, 133] width 23 height 8
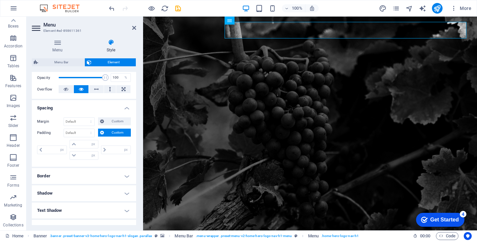
click at [61, 6] on img at bounding box center [63, 8] width 50 height 8
click at [11, 7] on icon "button" at bounding box center [14, 8] width 8 height 8
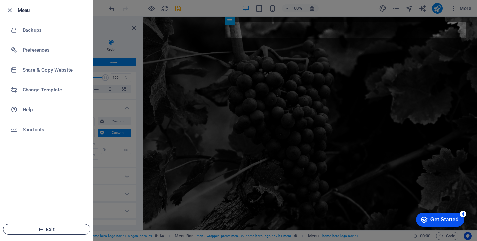
click at [48, 231] on span "Exit" at bounding box center [47, 229] width 76 height 5
